Goal: Task Accomplishment & Management: Use online tool/utility

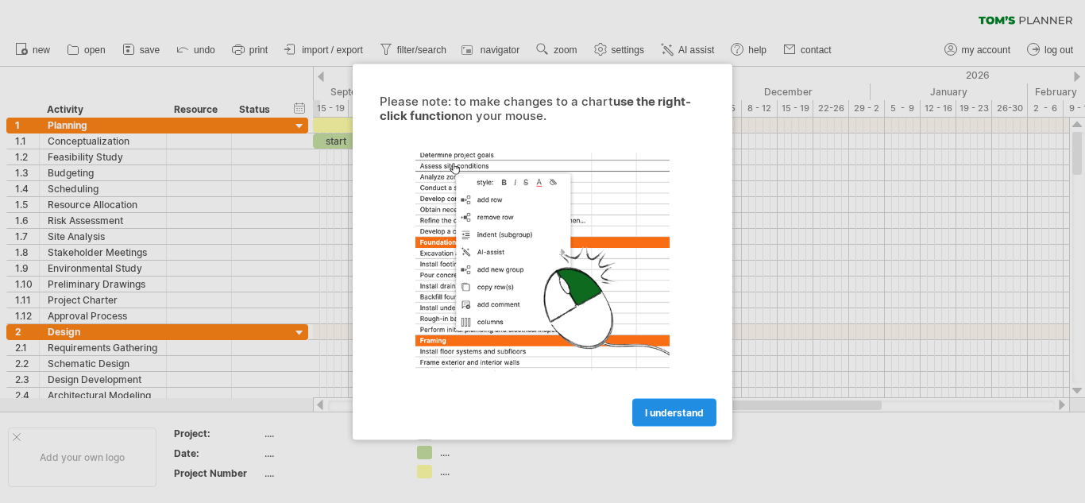
click at [669, 406] on span "I understand" at bounding box center [674, 412] width 59 height 12
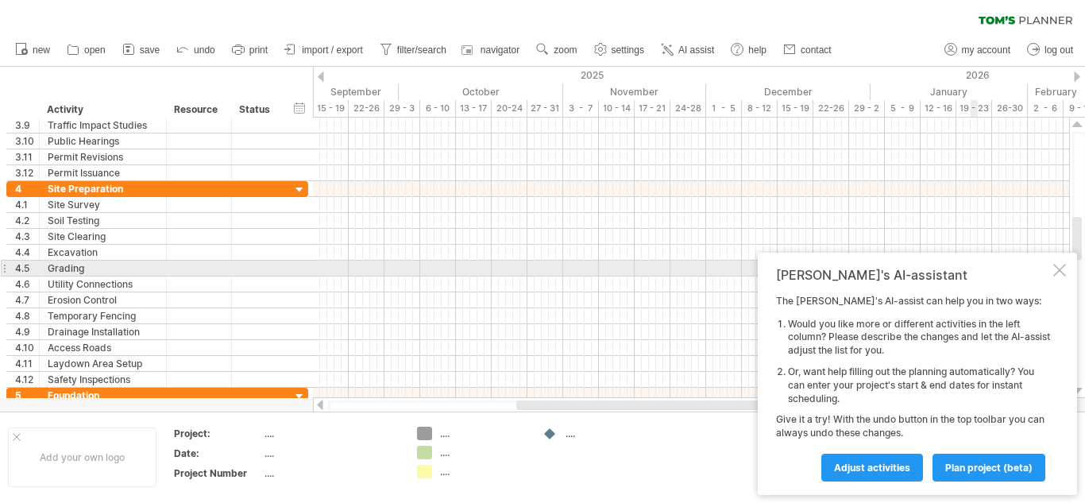
click at [1064, 272] on div at bounding box center [1059, 270] width 13 height 13
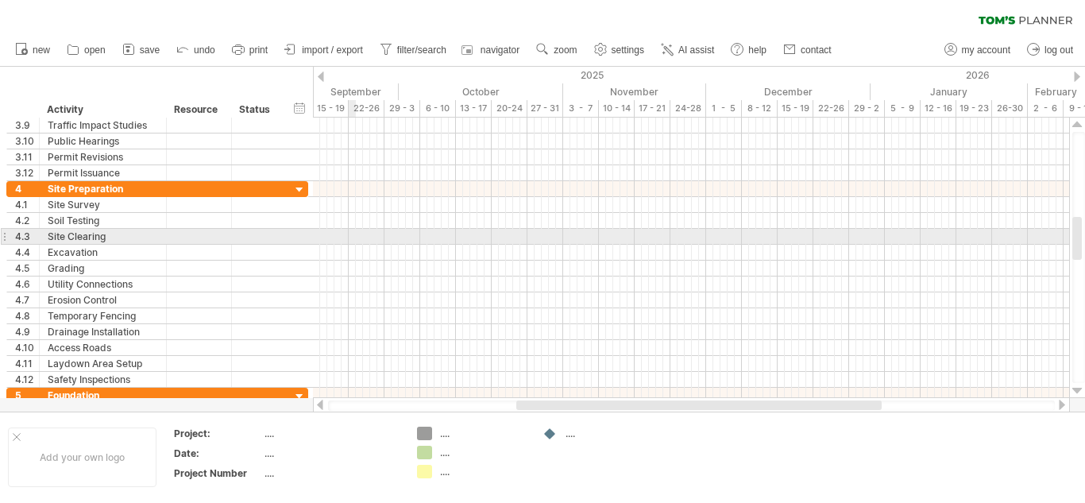
click at [352, 236] on div at bounding box center [691, 237] width 756 height 16
click at [352, 240] on div at bounding box center [691, 237] width 756 height 16
drag, startPoint x: 352, startPoint y: 240, endPoint x: 1045, endPoint y: 232, distance: 692.7
click at [1045, 232] on div at bounding box center [691, 237] width 756 height 16
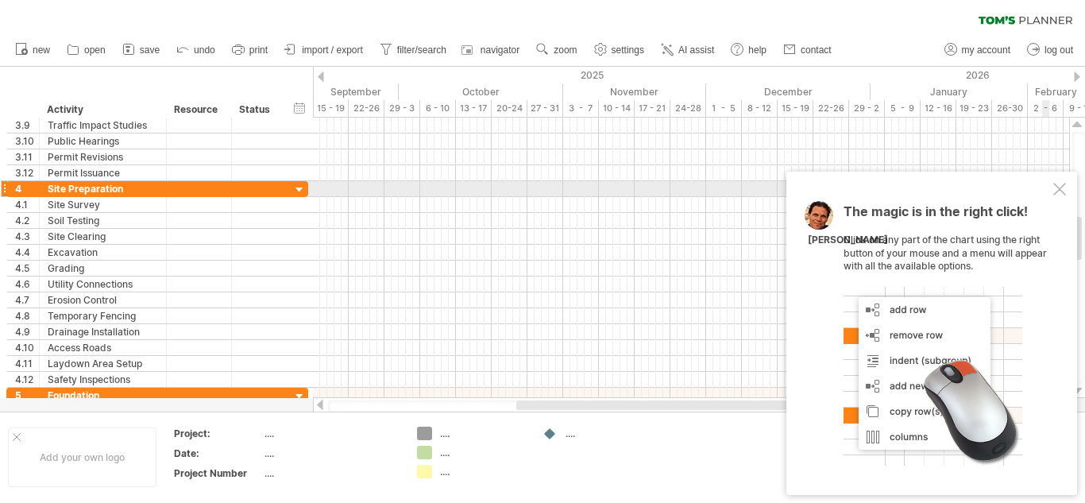
click at [1062, 189] on div at bounding box center [1059, 189] width 13 height 13
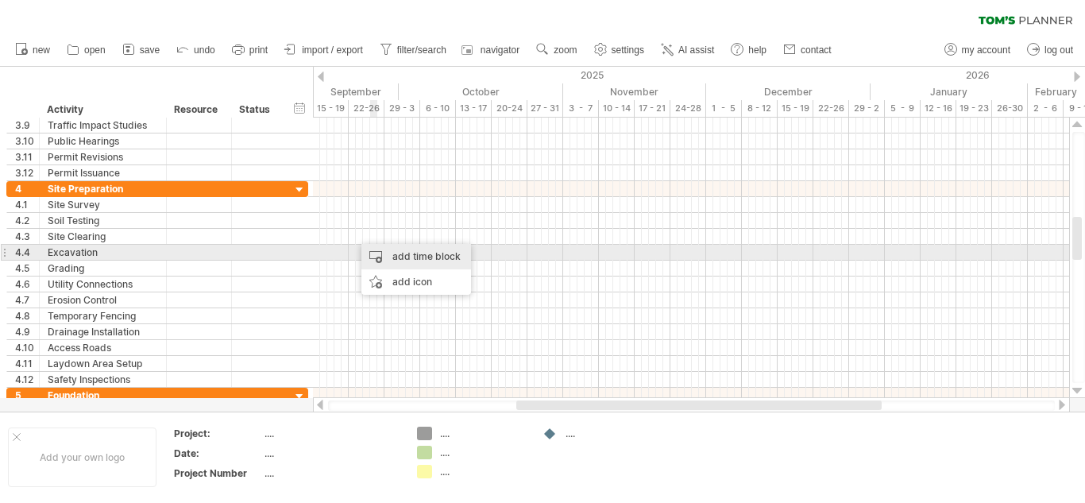
click at [380, 249] on div "add time block" at bounding box center [416, 256] width 110 height 25
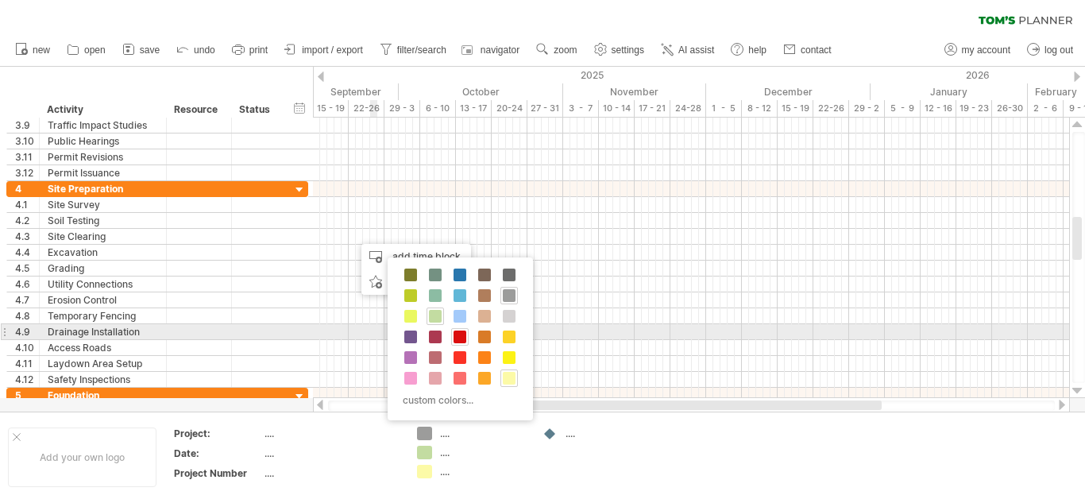
click at [461, 333] on span at bounding box center [460, 336] width 13 height 13
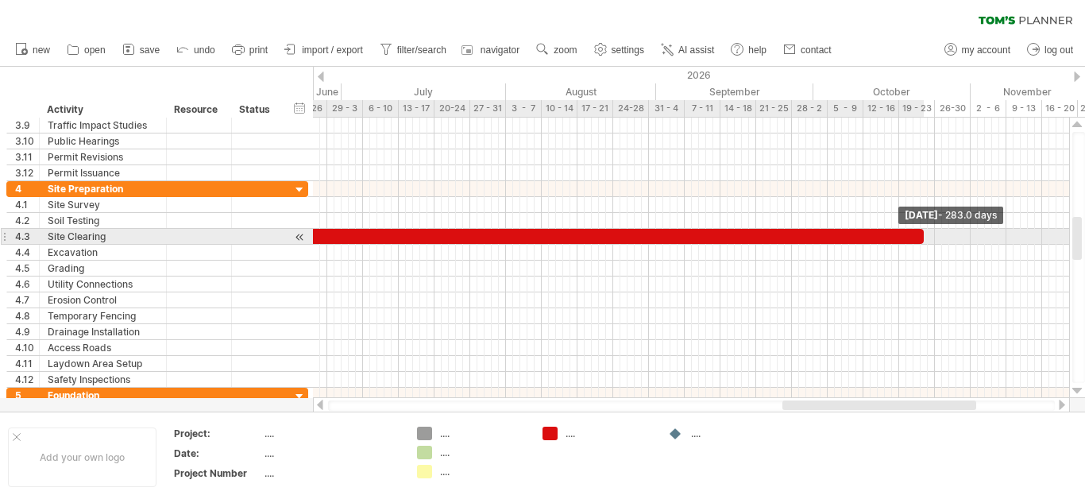
drag, startPoint x: 361, startPoint y: 238, endPoint x: 926, endPoint y: 238, distance: 564.7
click at [926, 238] on span at bounding box center [924, 236] width 6 height 15
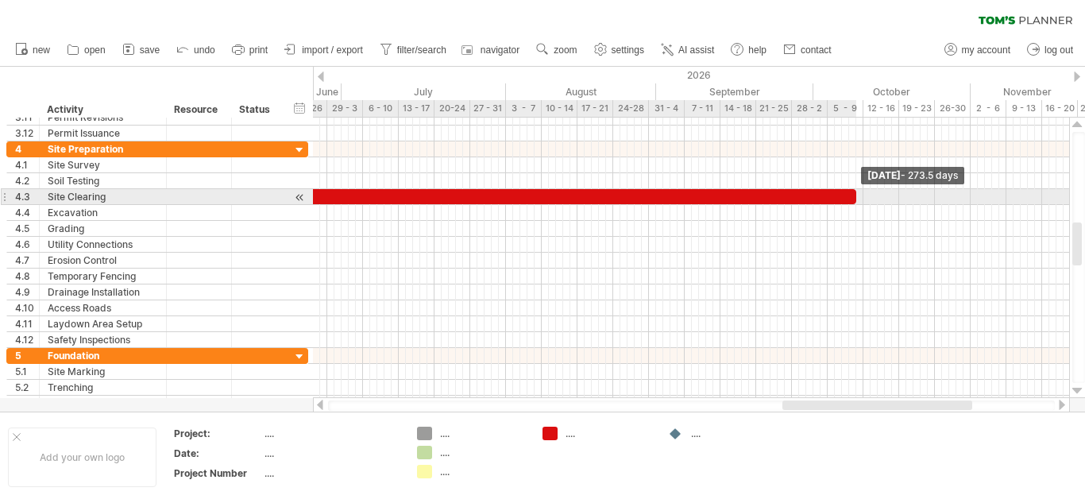
drag, startPoint x: 921, startPoint y: 197, endPoint x: 851, endPoint y: 202, distance: 69.3
